Goal: Task Accomplishment & Management: Manage account settings

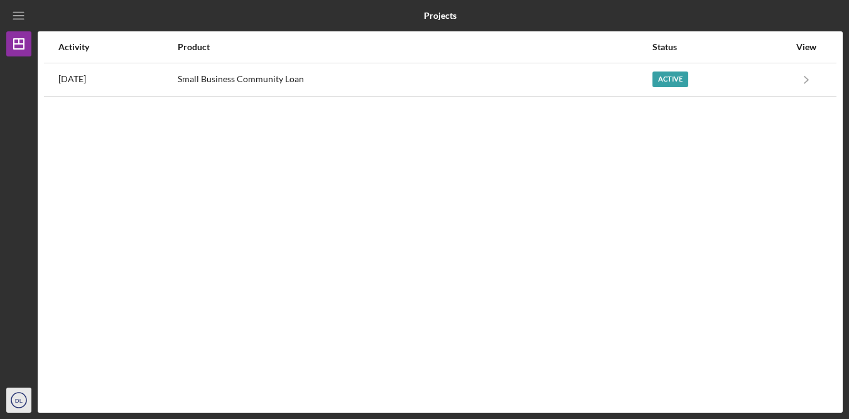
click at [26, 400] on icon "DL" at bounding box center [18, 400] width 25 height 31
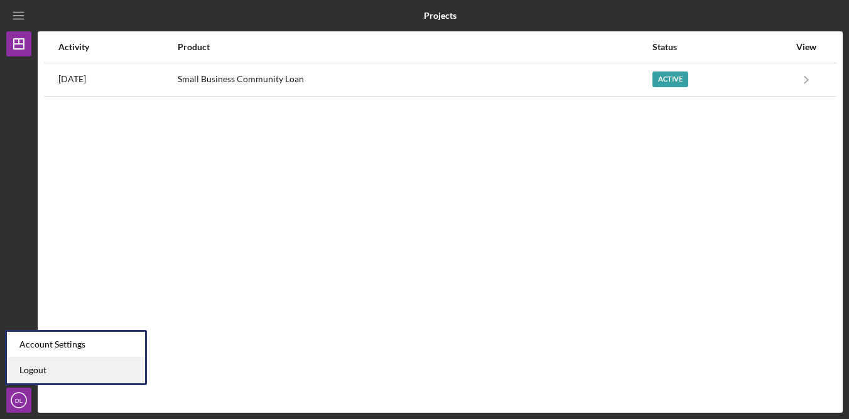
click at [70, 370] on link "Logout" at bounding box center [76, 371] width 138 height 26
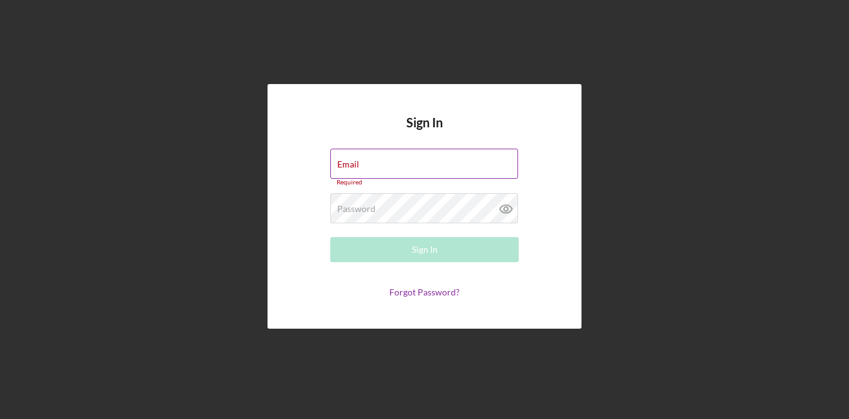
type input "[EMAIL_ADDRESS][DOMAIN_NAME]"
